Goal: Find specific page/section: Find specific page/section

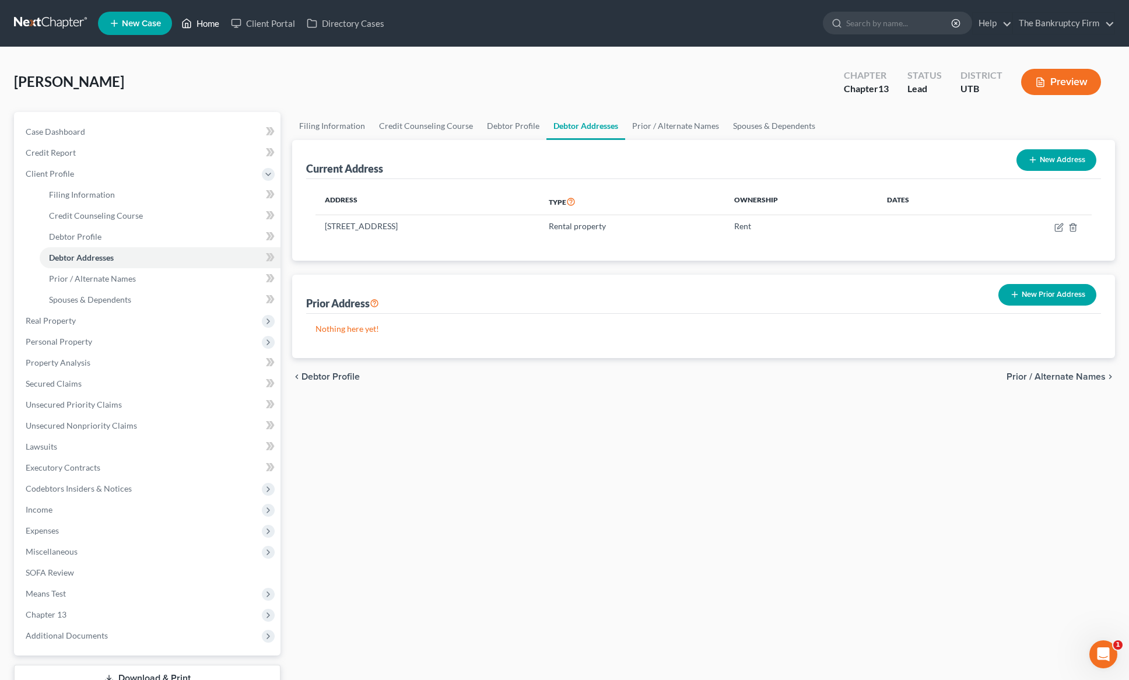
click at [205, 20] on link "Home" at bounding box center [201, 23] width 50 height 21
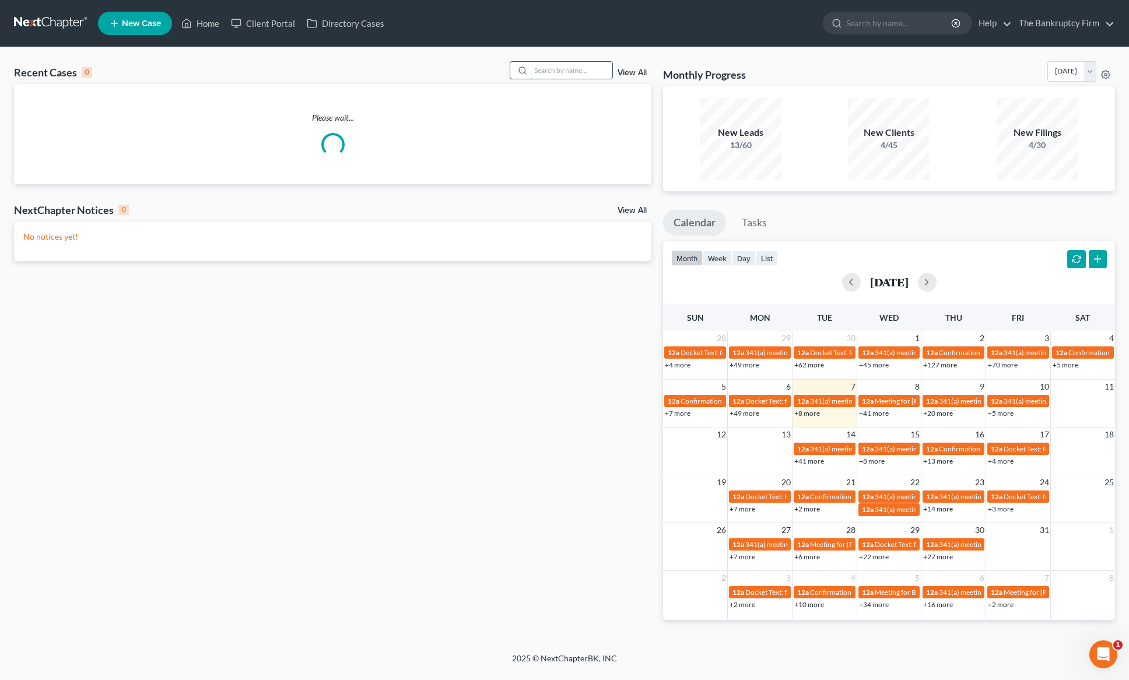
click at [542, 65] on input "search" at bounding box center [572, 70] width 82 height 17
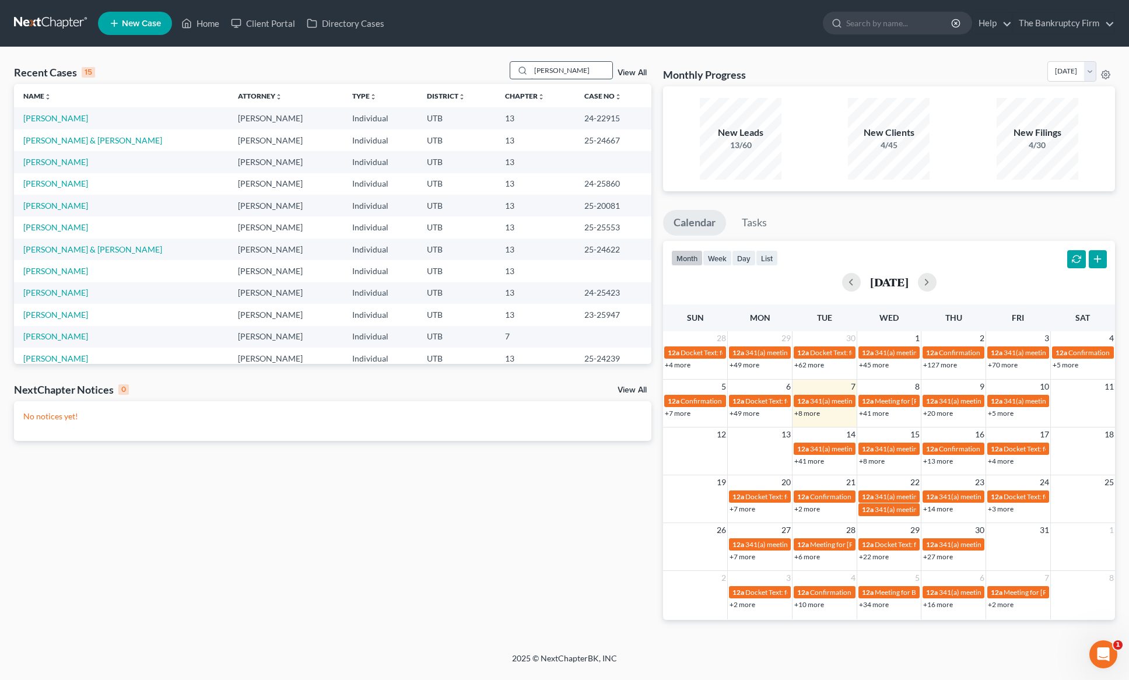
type input "[PERSON_NAME]"
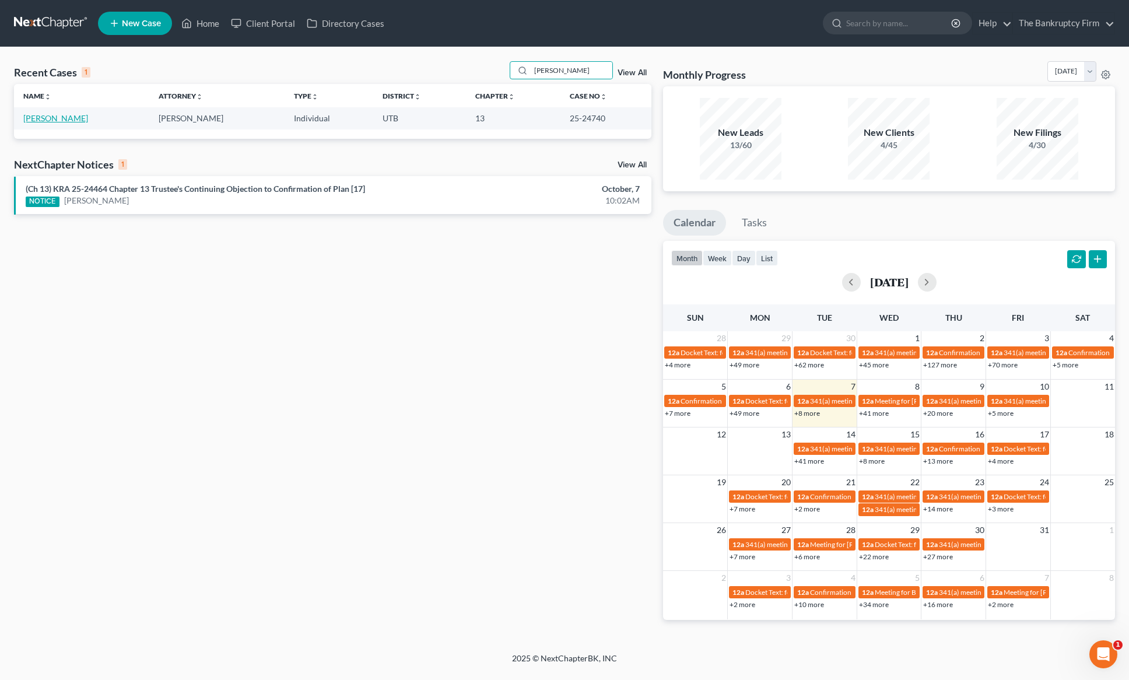
click at [56, 118] on link "[PERSON_NAME]" at bounding box center [55, 118] width 65 height 10
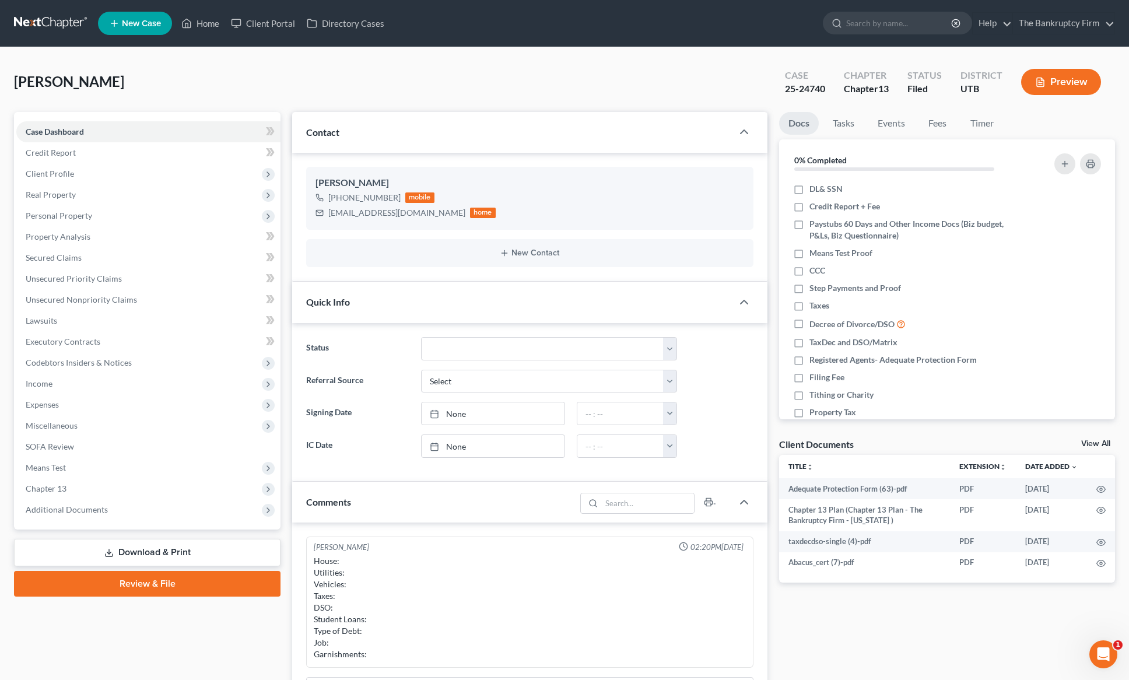
click at [1060, 81] on button "Preview" at bounding box center [1061, 82] width 80 height 26
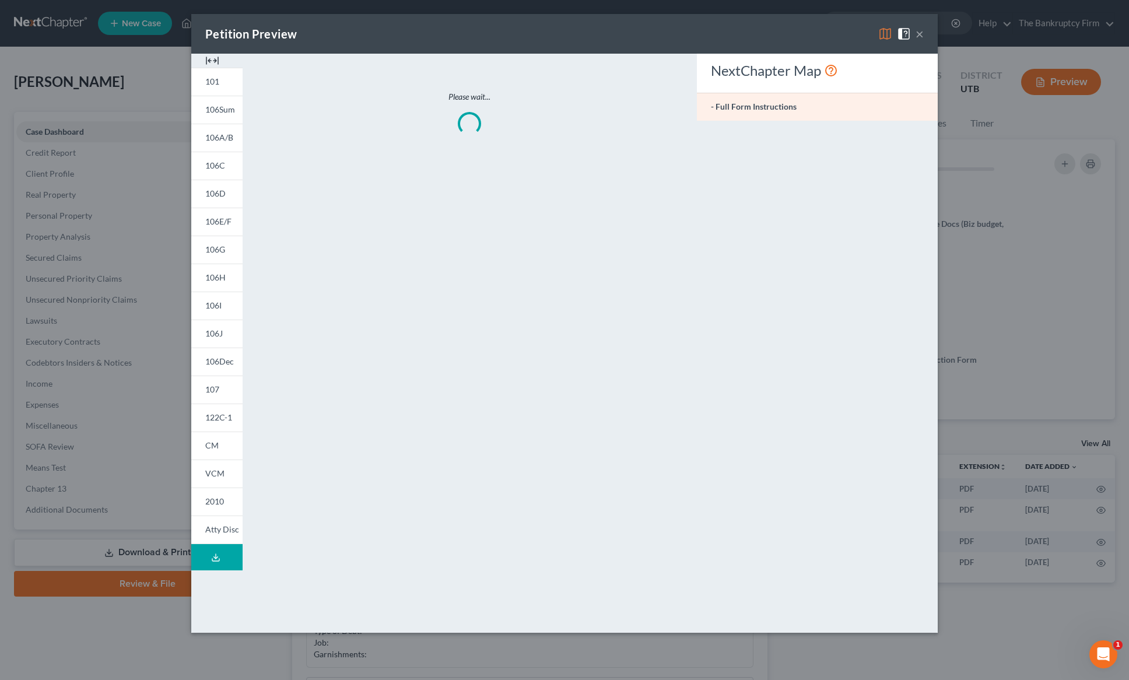
click at [885, 37] on img at bounding box center [885, 34] width 14 height 14
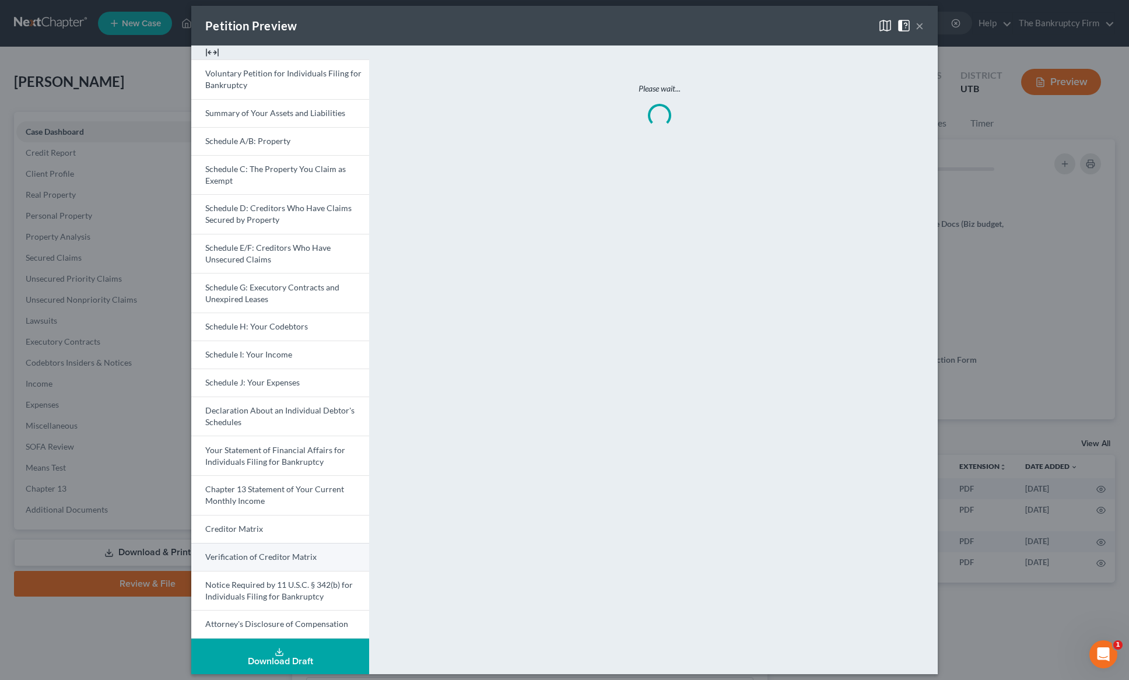
scroll to position [16, 0]
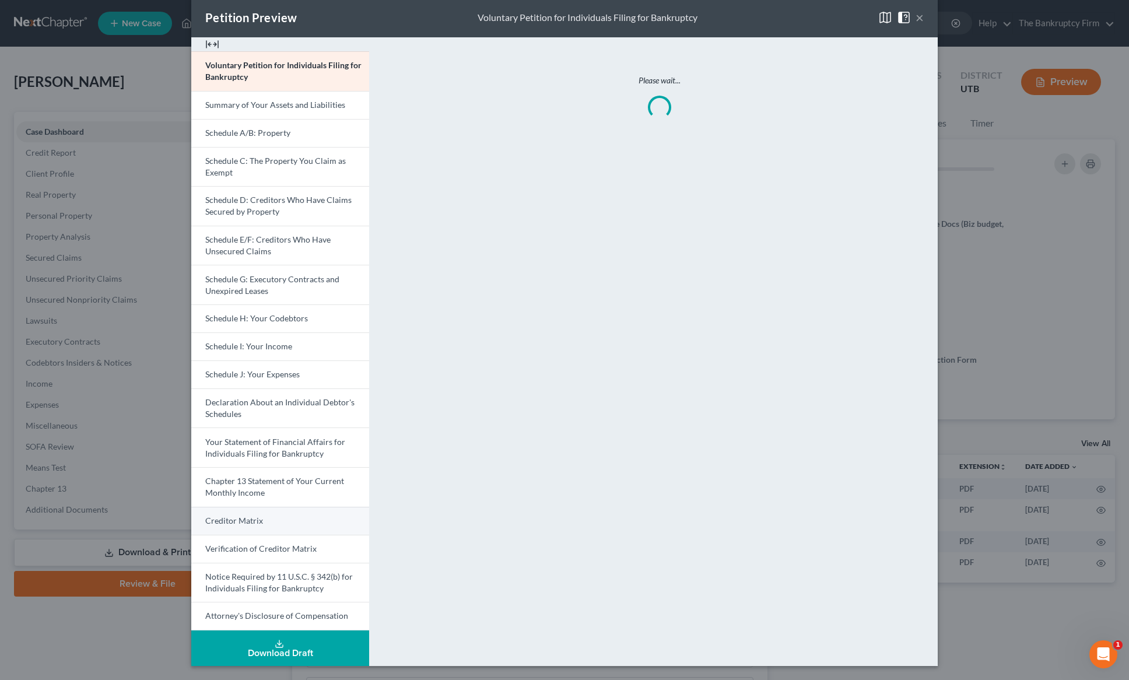
click at [243, 521] on span "Creditor Matrix" at bounding box center [234, 520] width 58 height 10
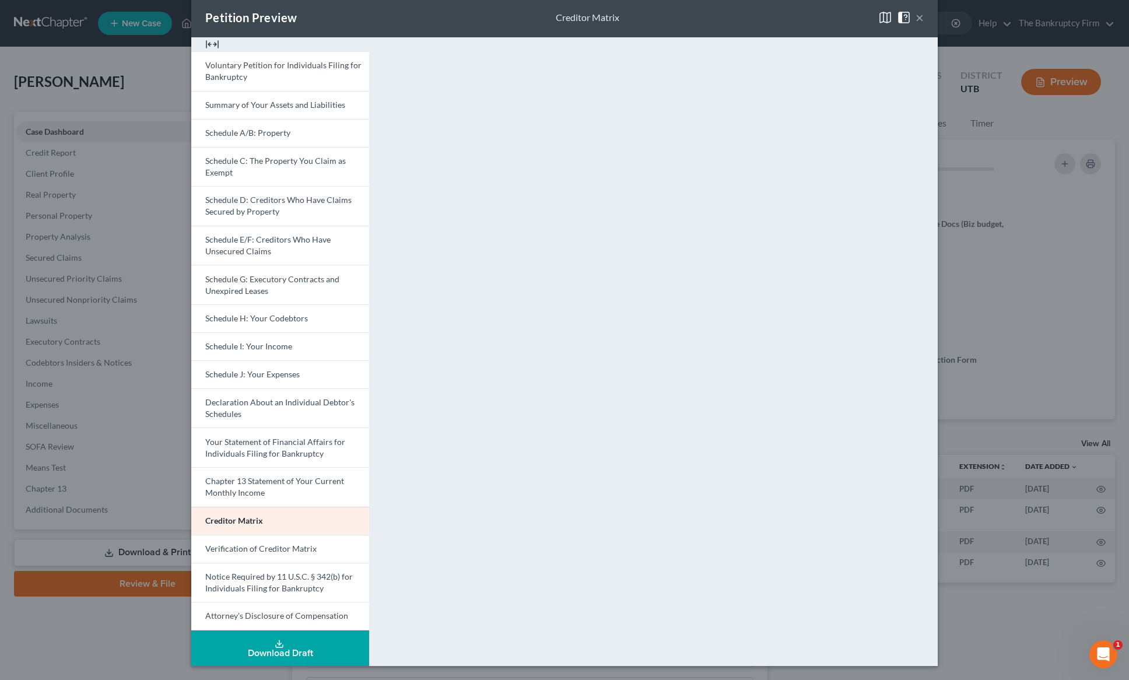
click at [920, 17] on button "×" at bounding box center [920, 17] width 8 height 14
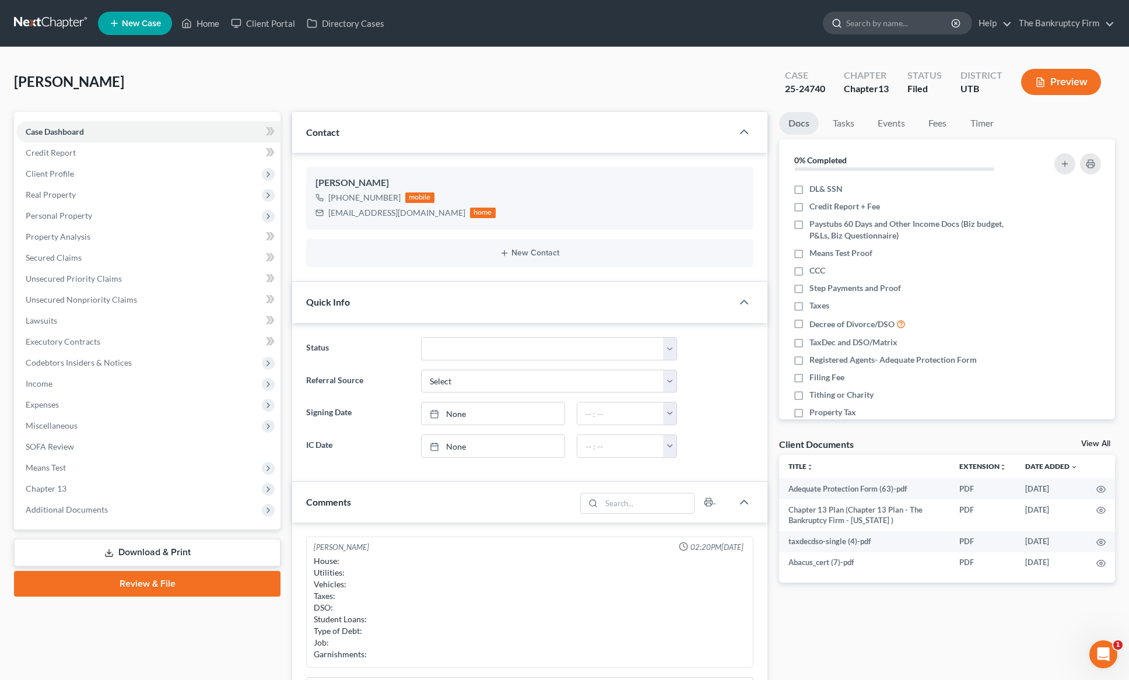
click at [880, 29] on input "search" at bounding box center [899, 23] width 107 height 22
type input "[PERSON_NAME]"
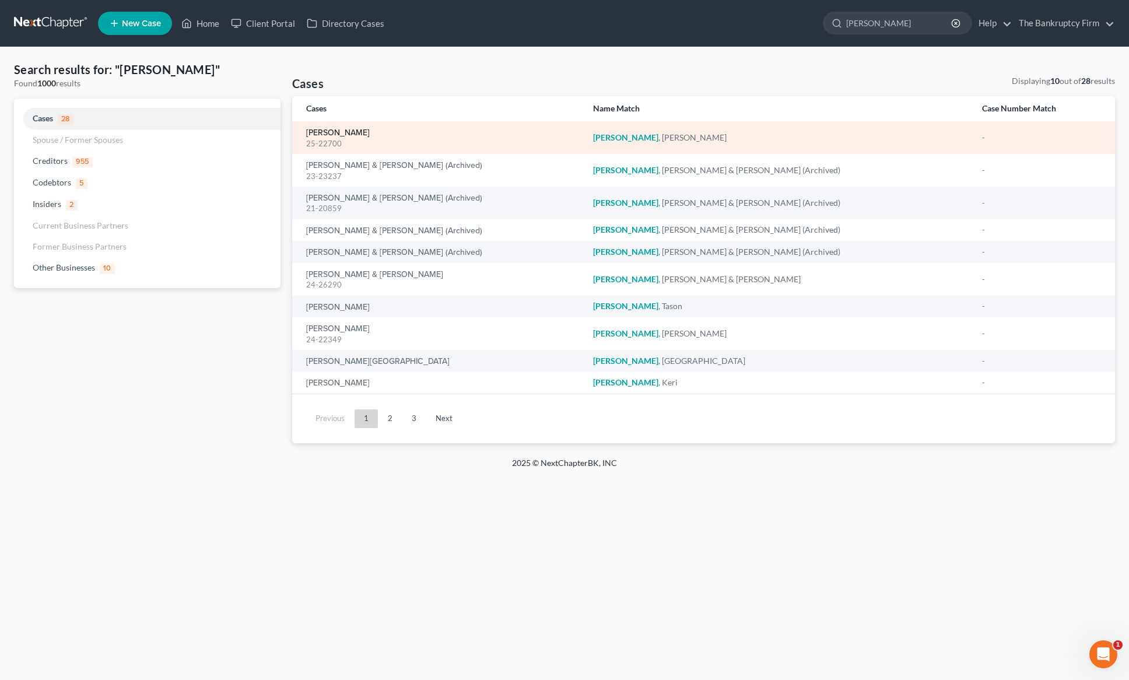
click at [330, 129] on link "[PERSON_NAME]" at bounding box center [338, 133] width 64 height 8
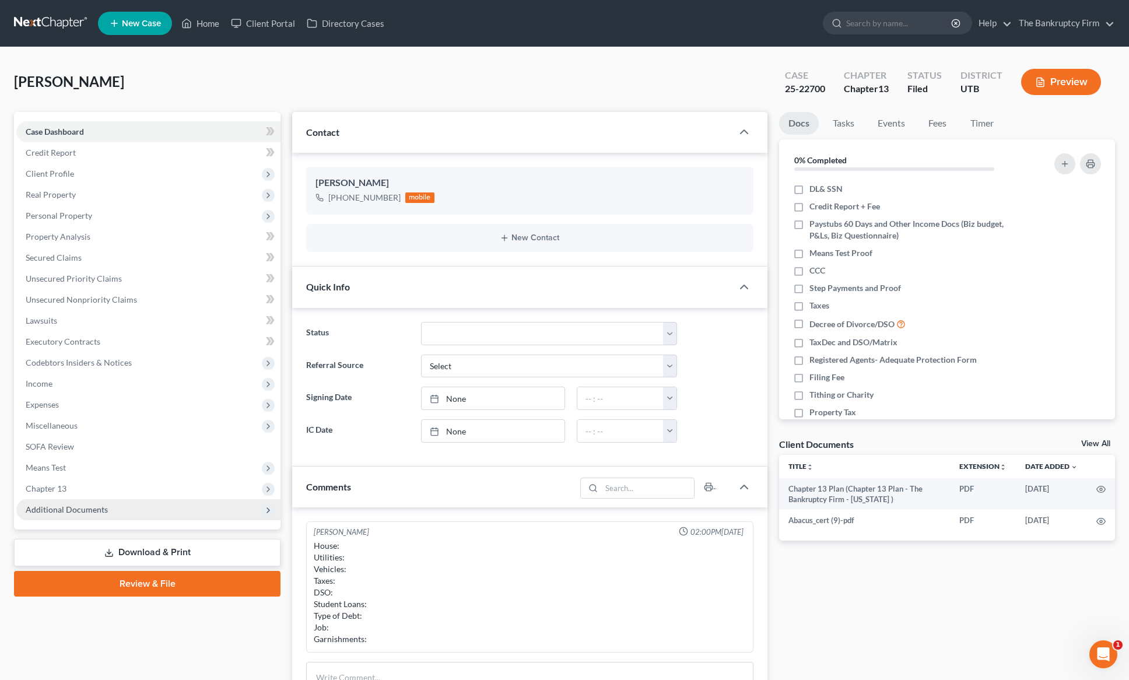
click at [80, 502] on span "Additional Documents" at bounding box center [148, 509] width 264 height 21
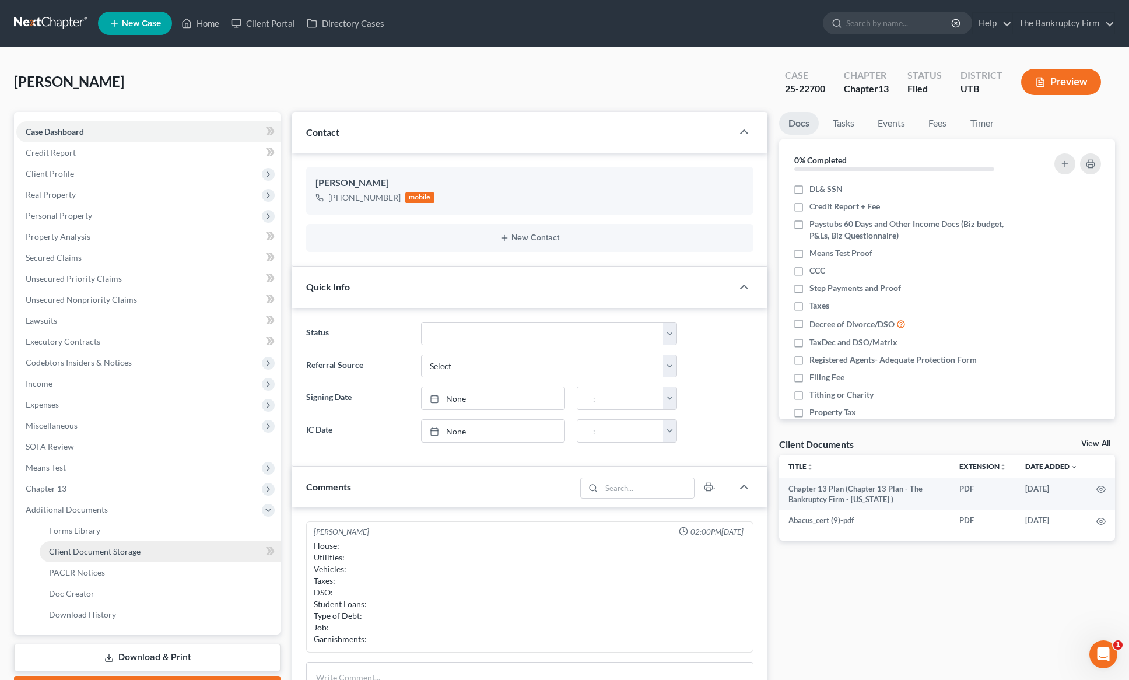
click at [94, 552] on span "Client Document Storage" at bounding box center [95, 551] width 92 height 10
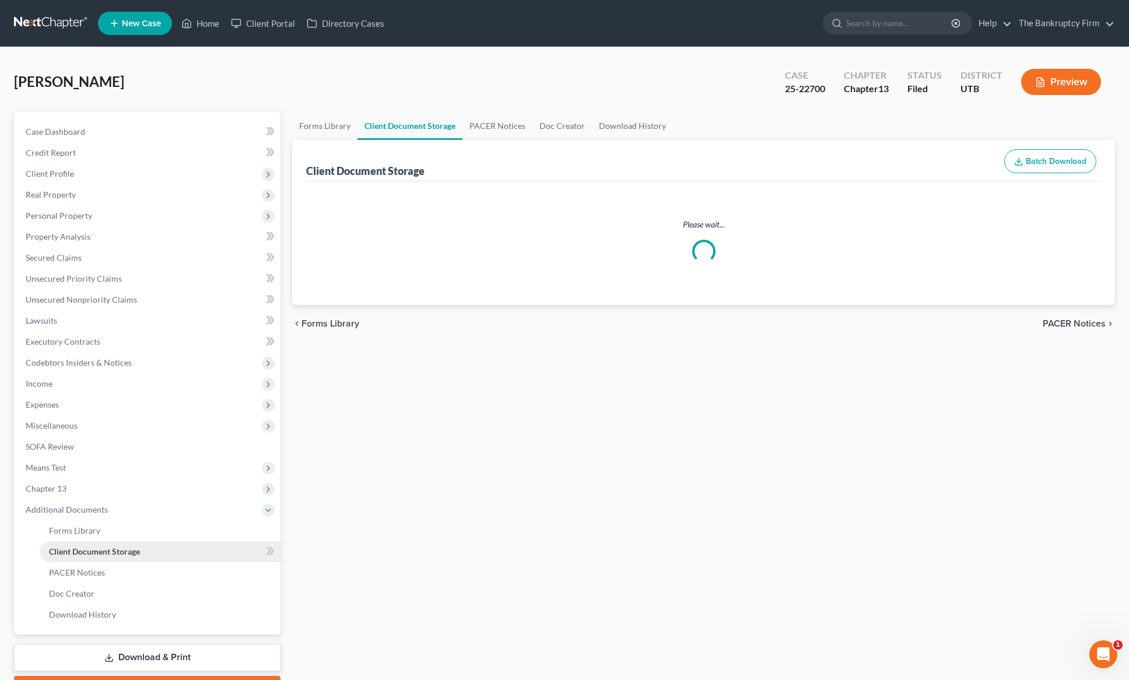
select select "30"
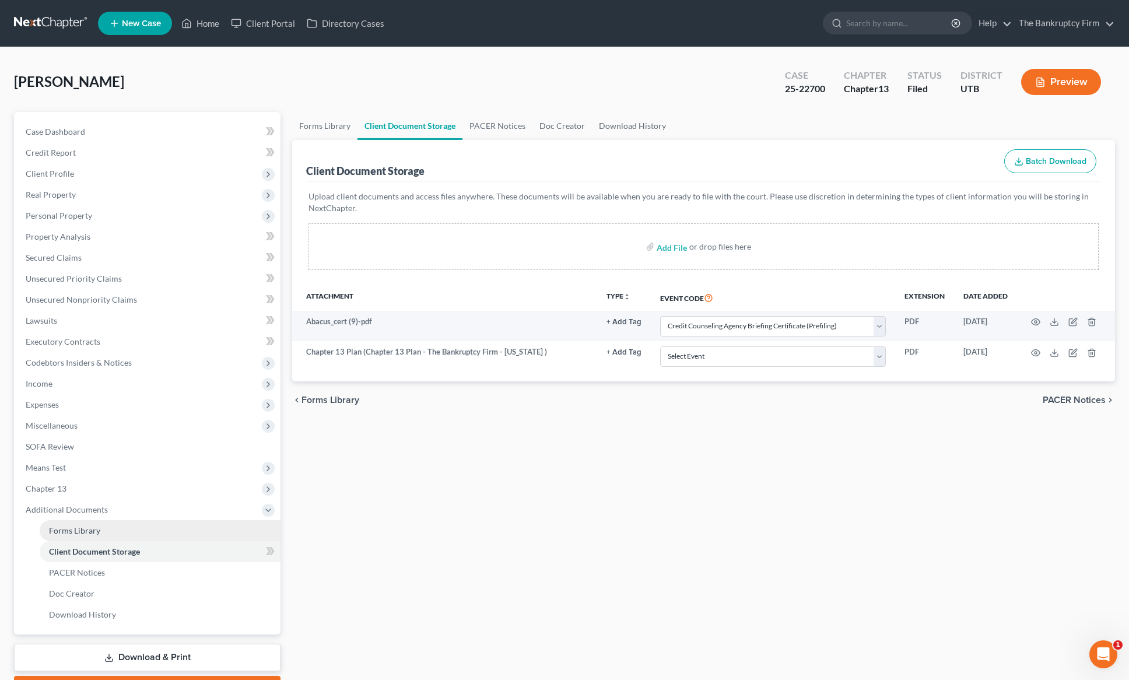
click at [79, 532] on span "Forms Library" at bounding box center [74, 530] width 51 height 10
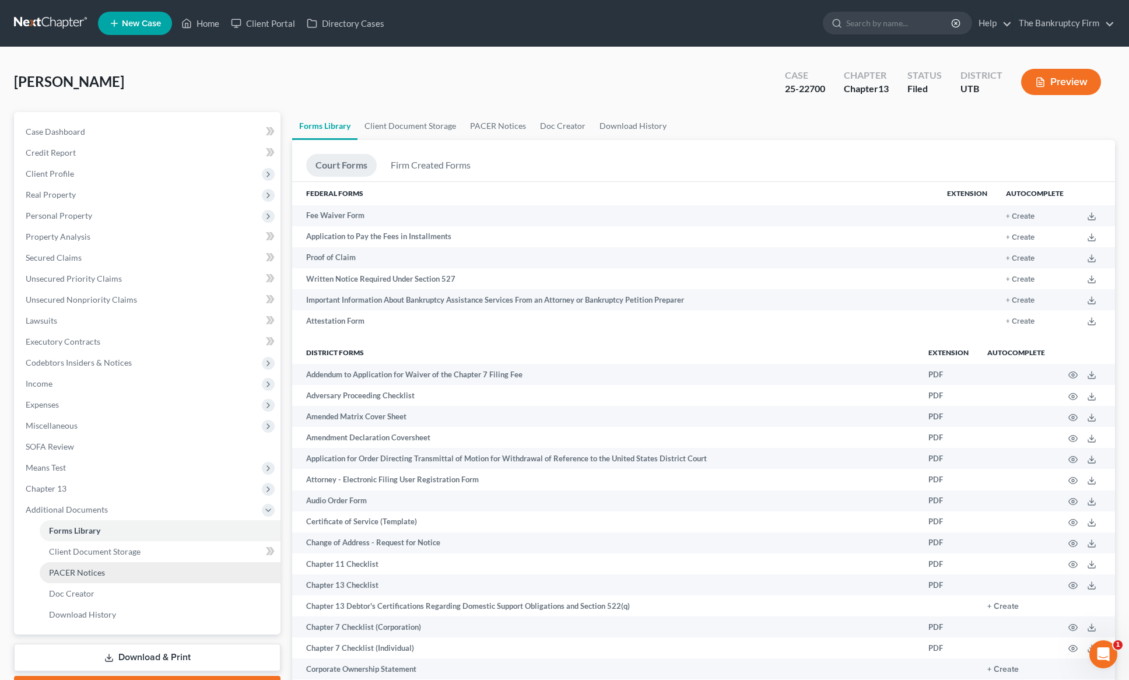
click at [80, 569] on span "PACER Notices" at bounding box center [77, 572] width 56 height 10
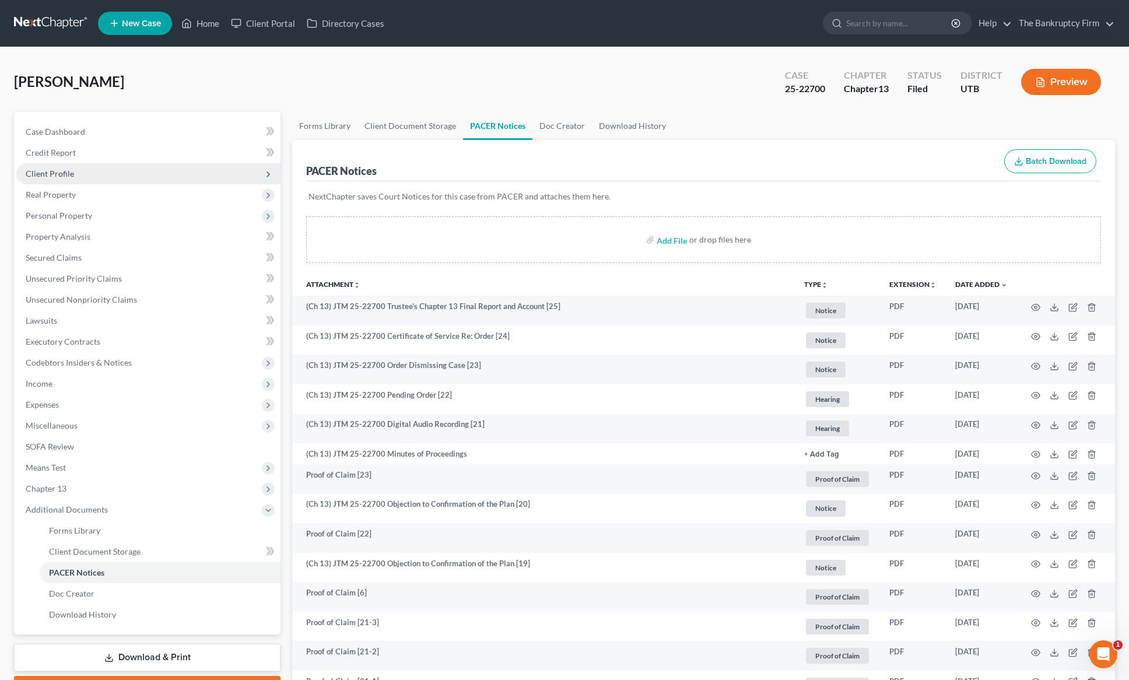
click at [95, 176] on span "Client Profile" at bounding box center [148, 173] width 264 height 21
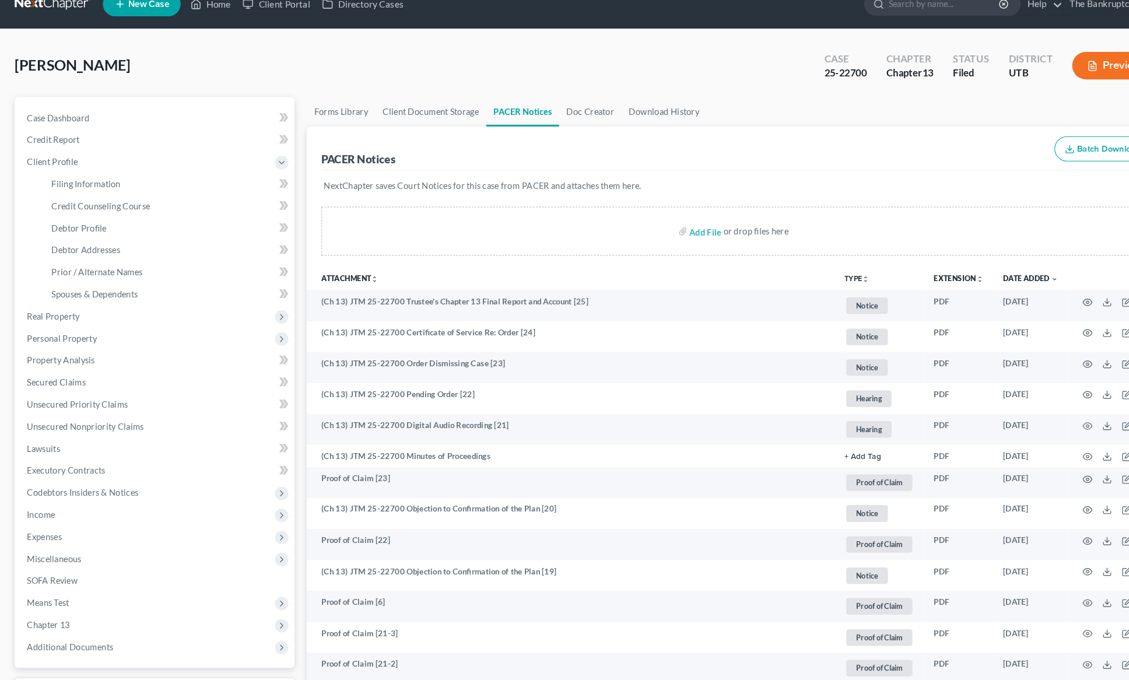
scroll to position [15, 0]
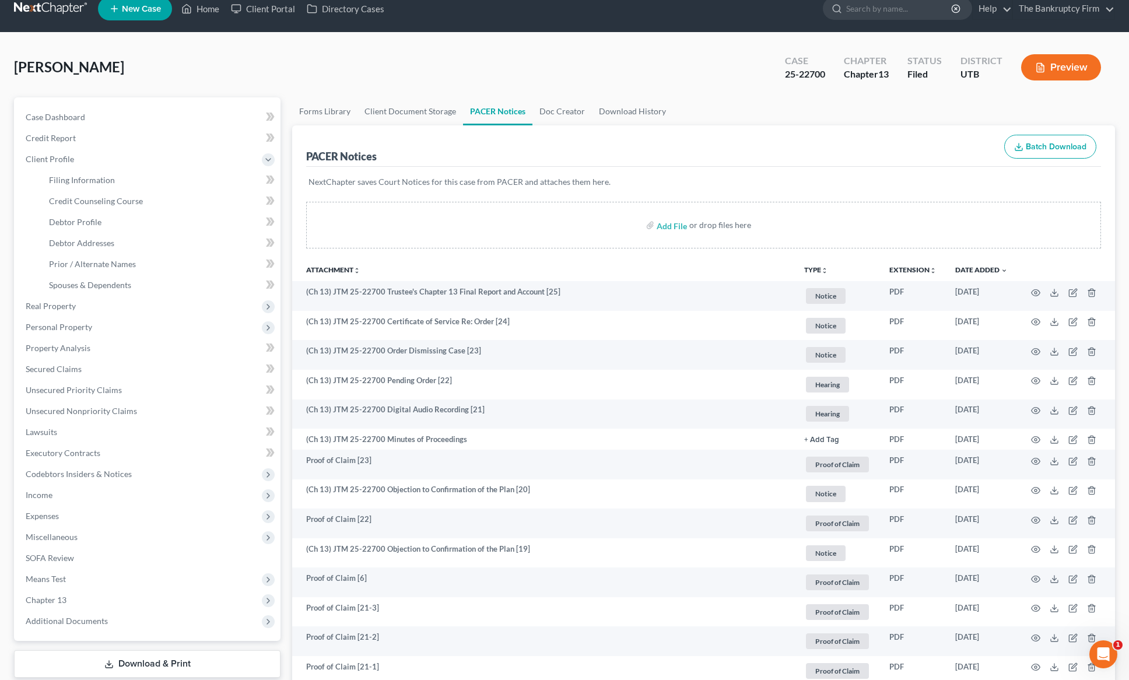
click at [262, 69] on div "[PERSON_NAME] Upgraded Case 25-22700 Chapter Chapter 13 Status Filed District U…" at bounding box center [564, 72] width 1101 height 51
